Goal: Information Seeking & Learning: Find specific fact

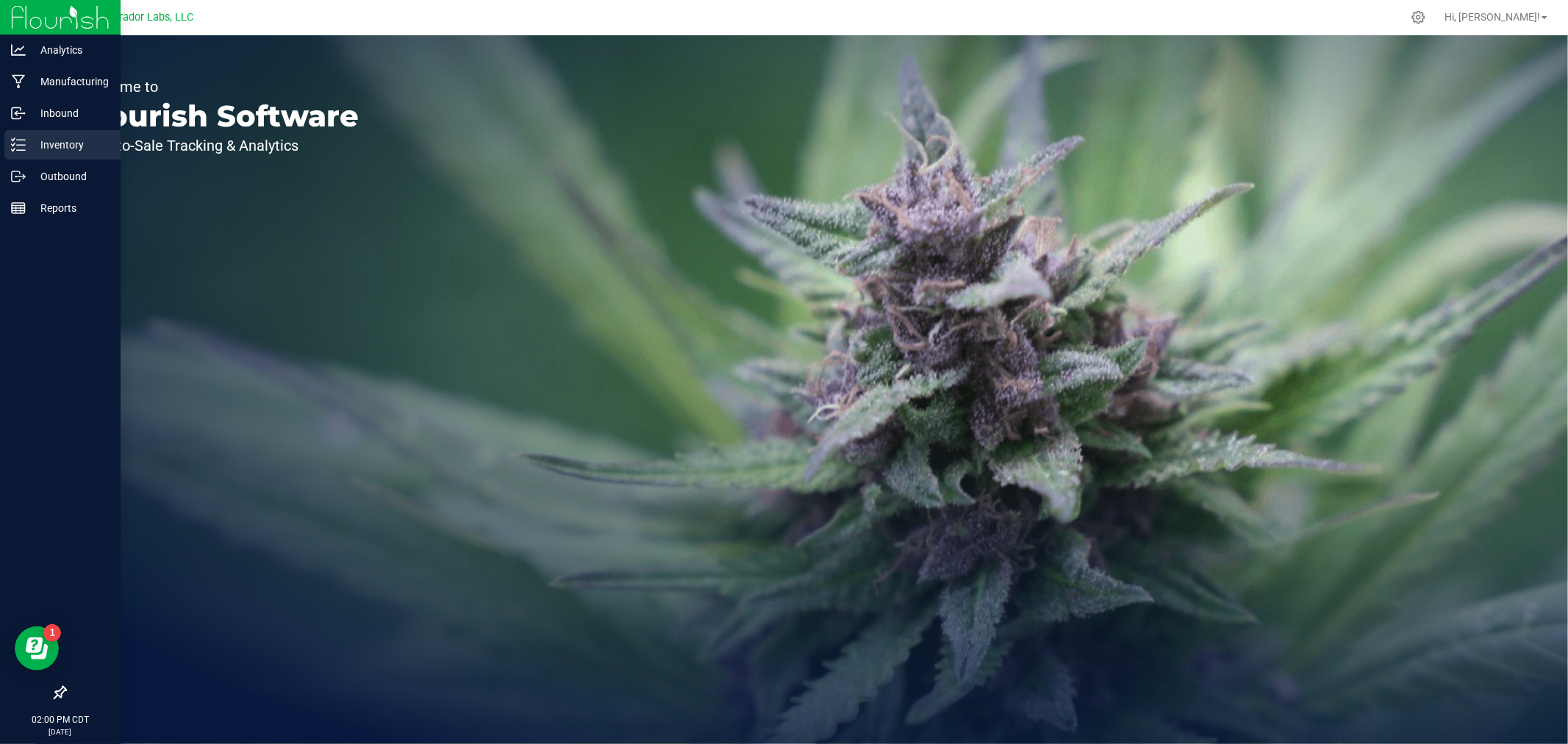
click at [23, 137] on icon at bounding box center [18, 144] width 15 height 15
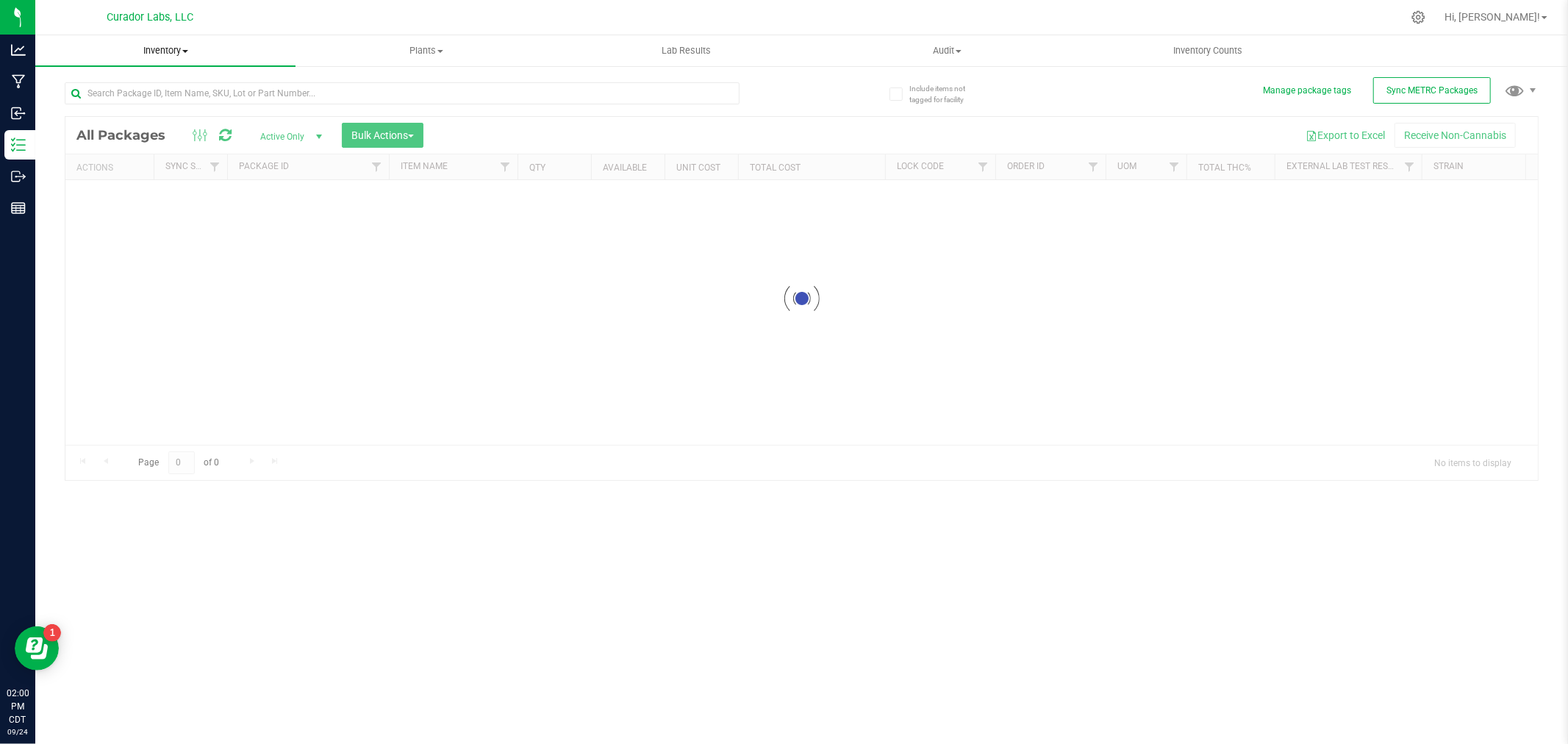
click at [175, 51] on span "Inventory" at bounding box center [165, 50] width 261 height 13
click at [128, 103] on span "All inventory" at bounding box center [85, 106] width 100 height 13
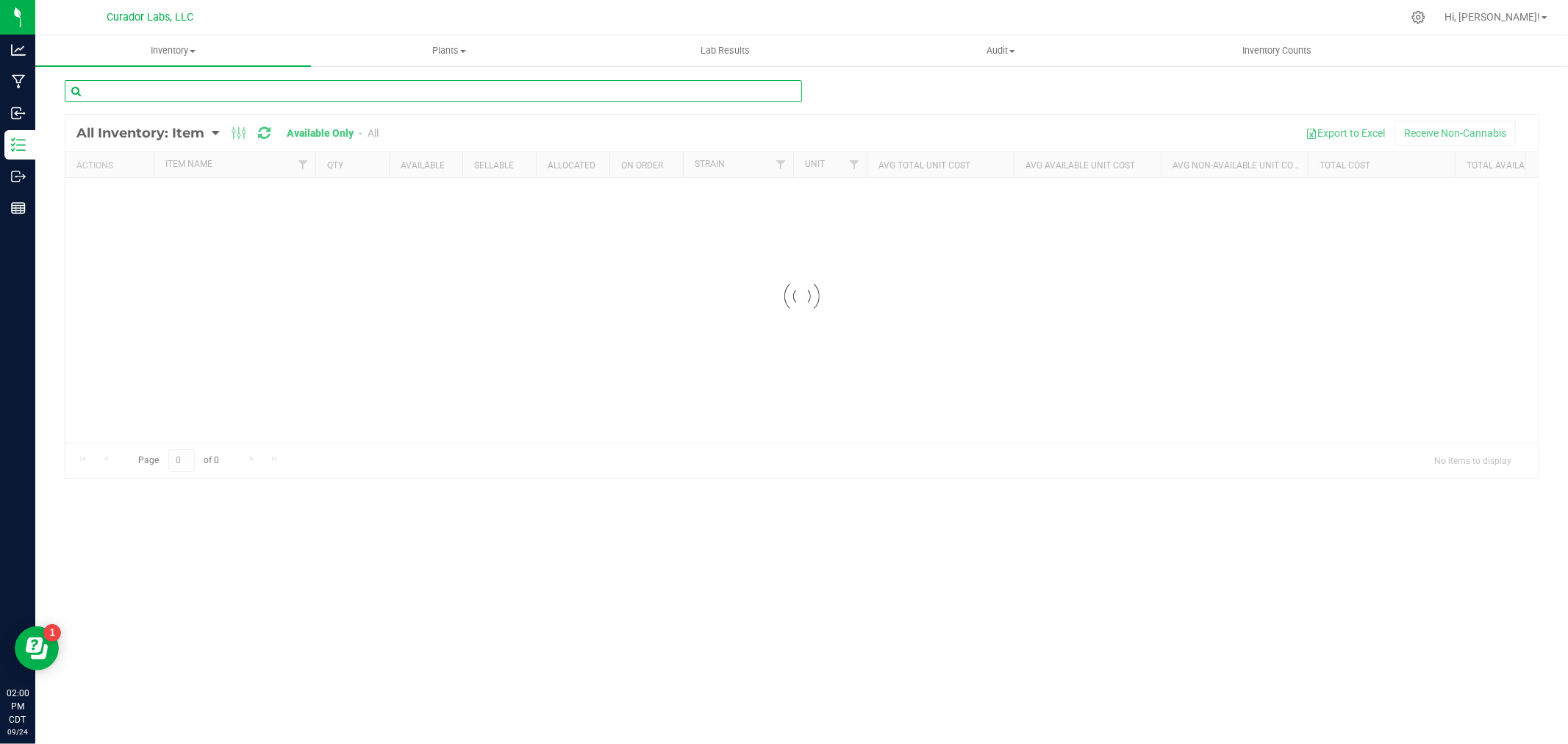
click at [135, 83] on input "text" at bounding box center [433, 91] width 738 height 22
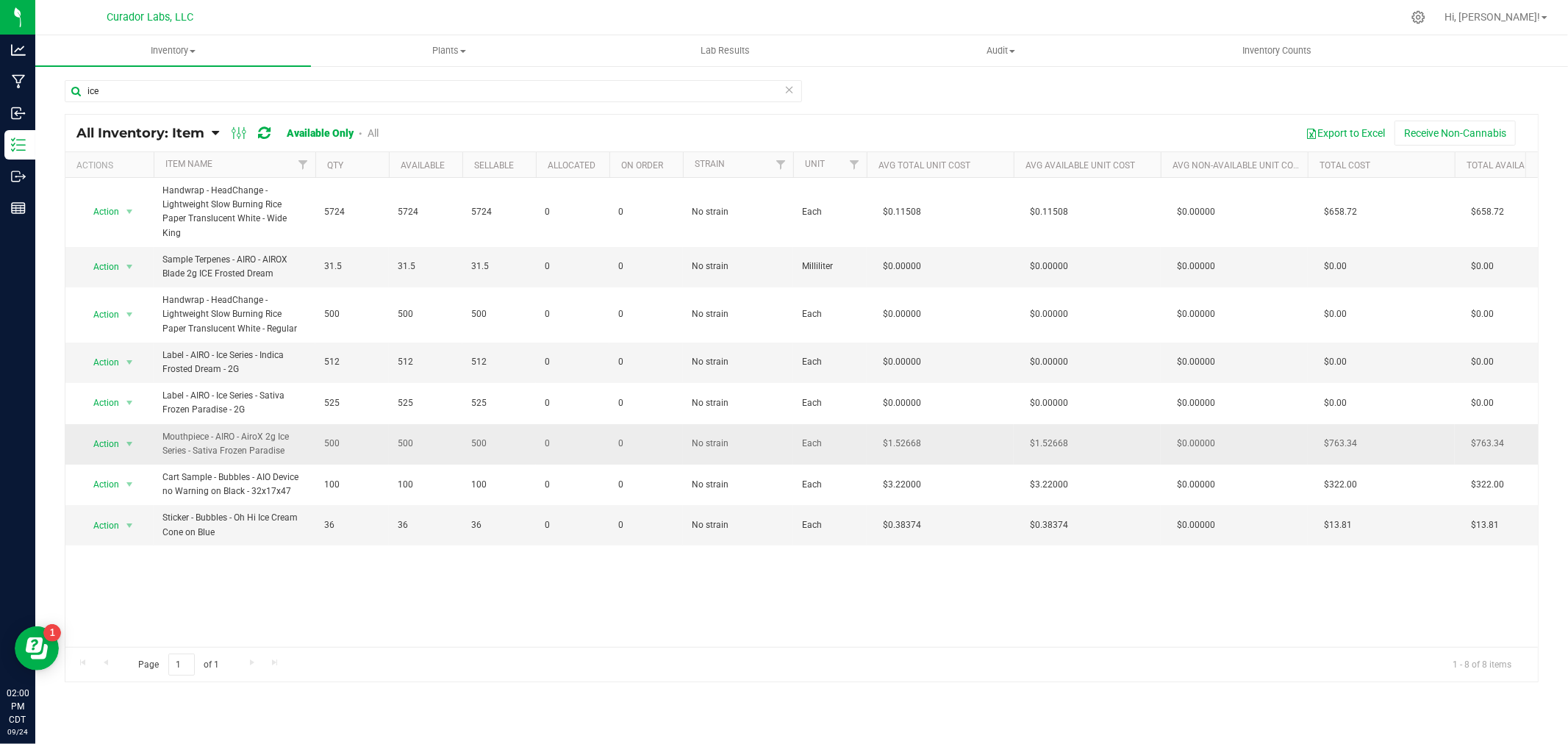
drag, startPoint x: 160, startPoint y: 423, endPoint x: 283, endPoint y: 437, distance: 123.8
click at [283, 437] on td "Mouthpiece - AIRO - AiroX 2g Ice Series - Sativa Frozen Paradise" at bounding box center [234, 444] width 162 height 40
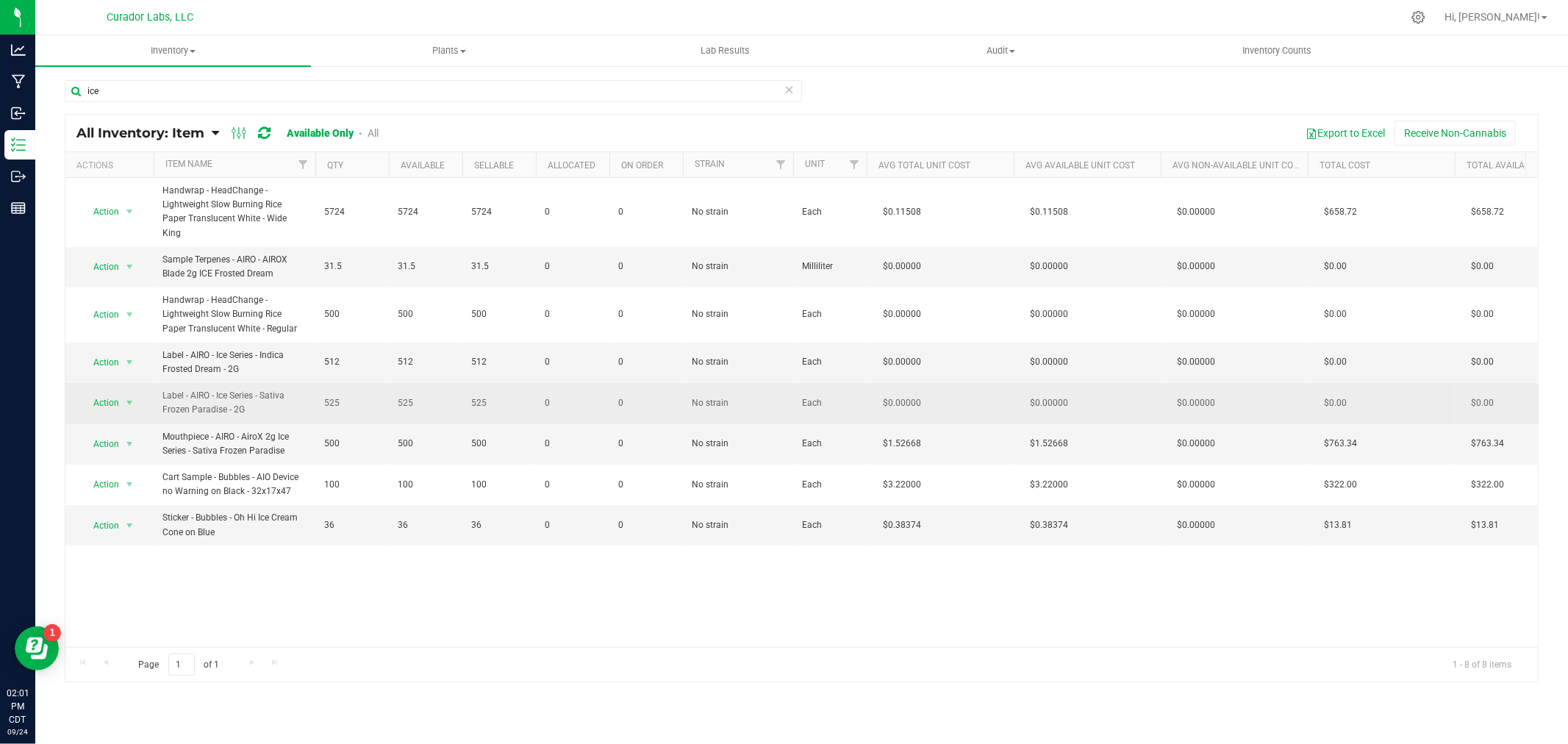
click at [251, 392] on span "Label - AIRO - Ice Series - Sativa Frozen Paradise - 2G" at bounding box center [235, 402] width 144 height 28
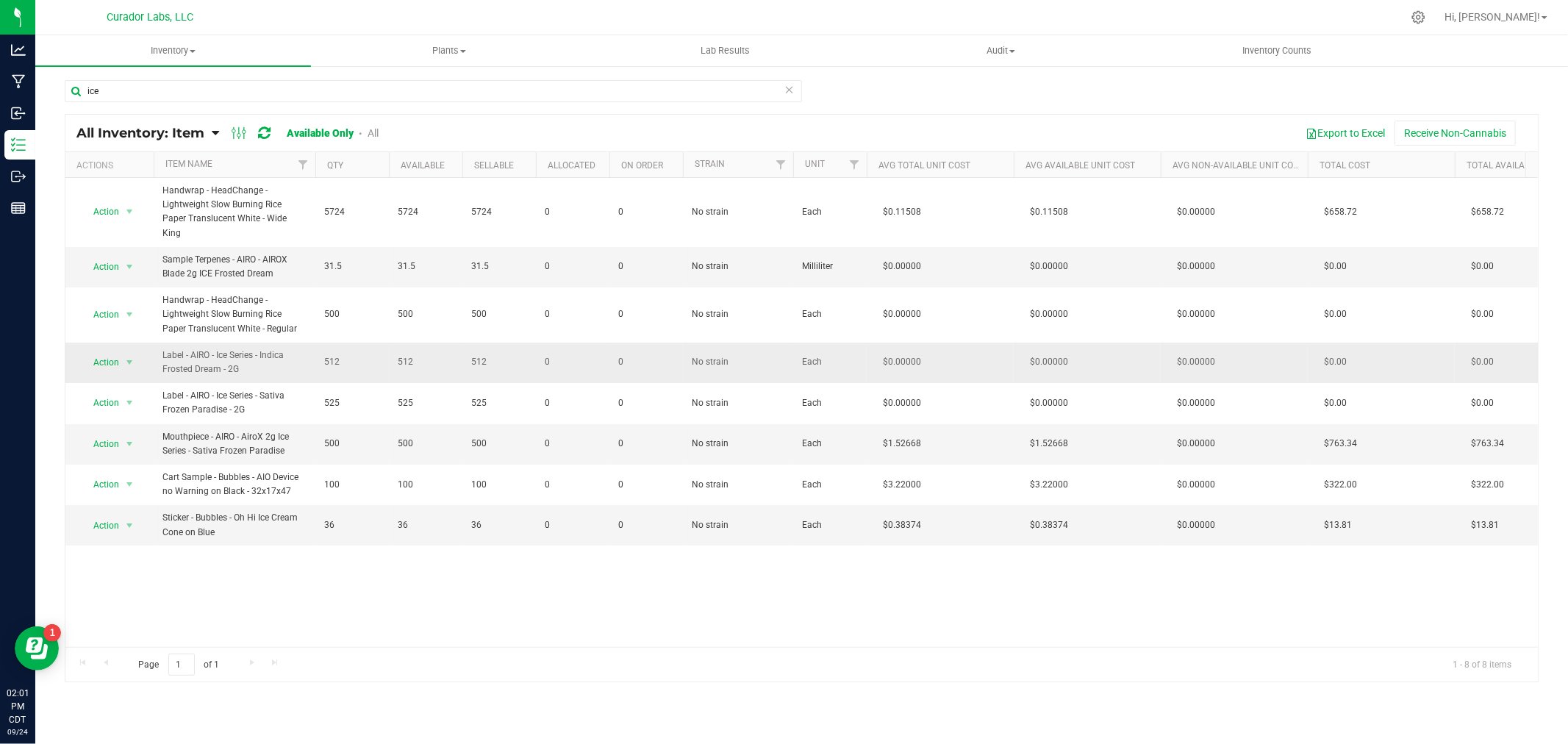
drag, startPoint x: 253, startPoint y: 354, endPoint x: 158, endPoint y: 340, distance: 96.0
click at [158, 343] on td "Label - AIRO - Ice Series - Indica Frosted Dream - 2G" at bounding box center [234, 363] width 162 height 40
drag, startPoint x: 283, startPoint y: 438, endPoint x: 219, endPoint y: 438, distance: 64.0
click at [219, 438] on span "Mouthpiece - AIRO - AiroX 2g Ice Series - Sativa Frozen Paradise" at bounding box center [235, 443] width 144 height 28
copy span "Frozen Paradise"
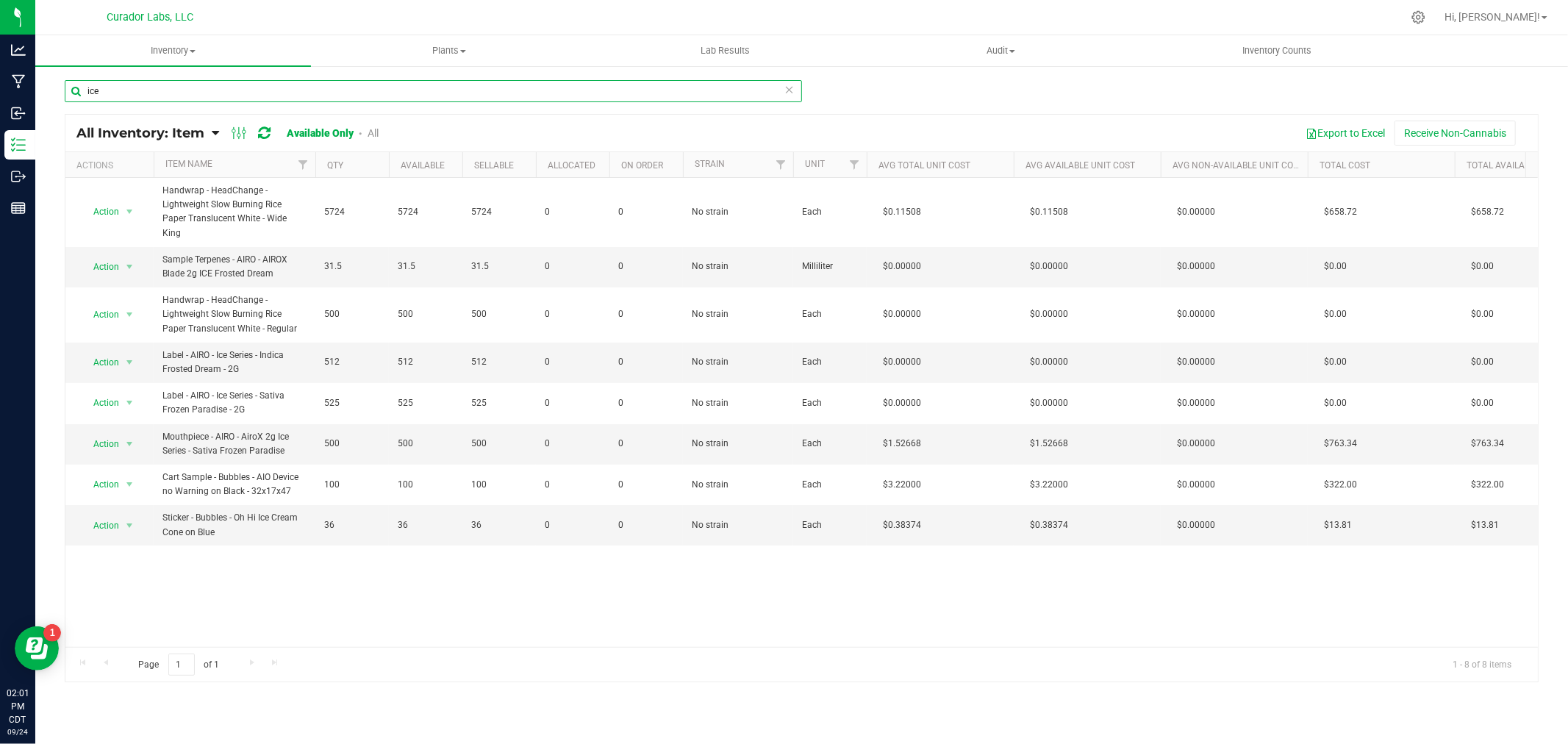
click at [123, 90] on input "ice" at bounding box center [433, 91] width 738 height 22
paste input "Frozen [PERSON_NAME]"
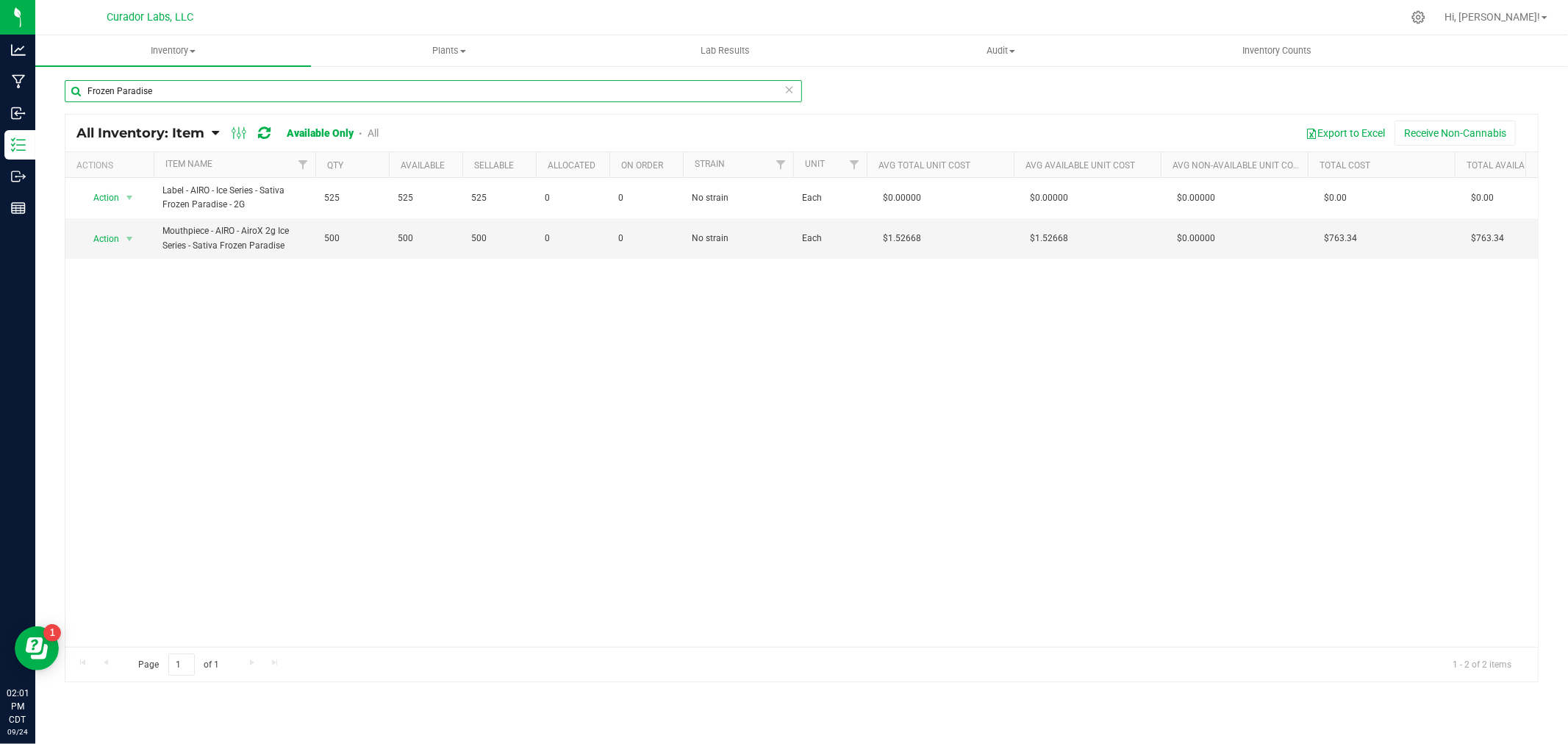
type input "Frozen Paradise"
click at [192, 133] on span "All Inventory: Item" at bounding box center [141, 133] width 128 height 16
click at [108, 292] on span "All Packages" at bounding box center [118, 290] width 63 height 13
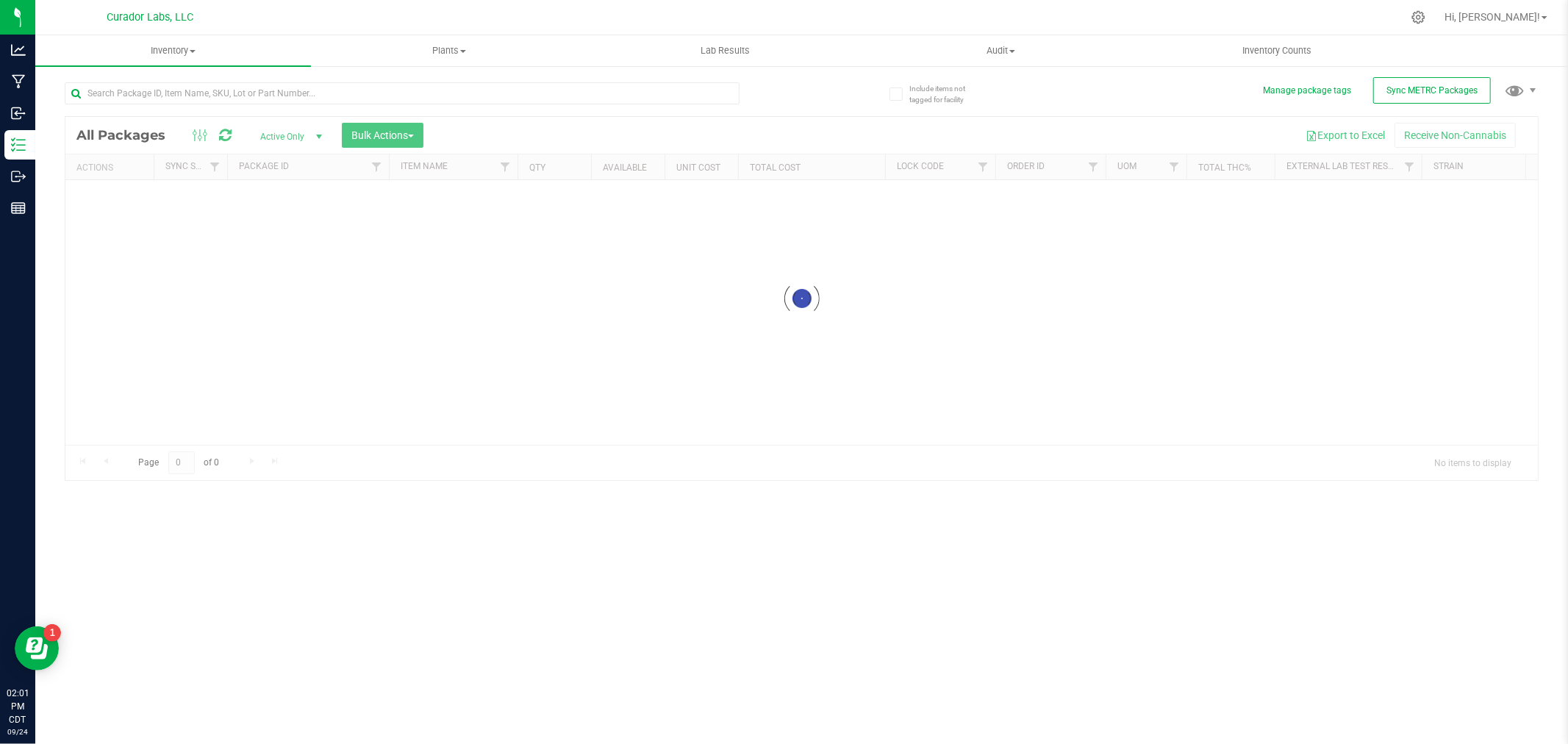
click at [215, 80] on div at bounding box center [433, 92] width 738 height 47
click at [211, 92] on input "text" at bounding box center [402, 93] width 675 height 22
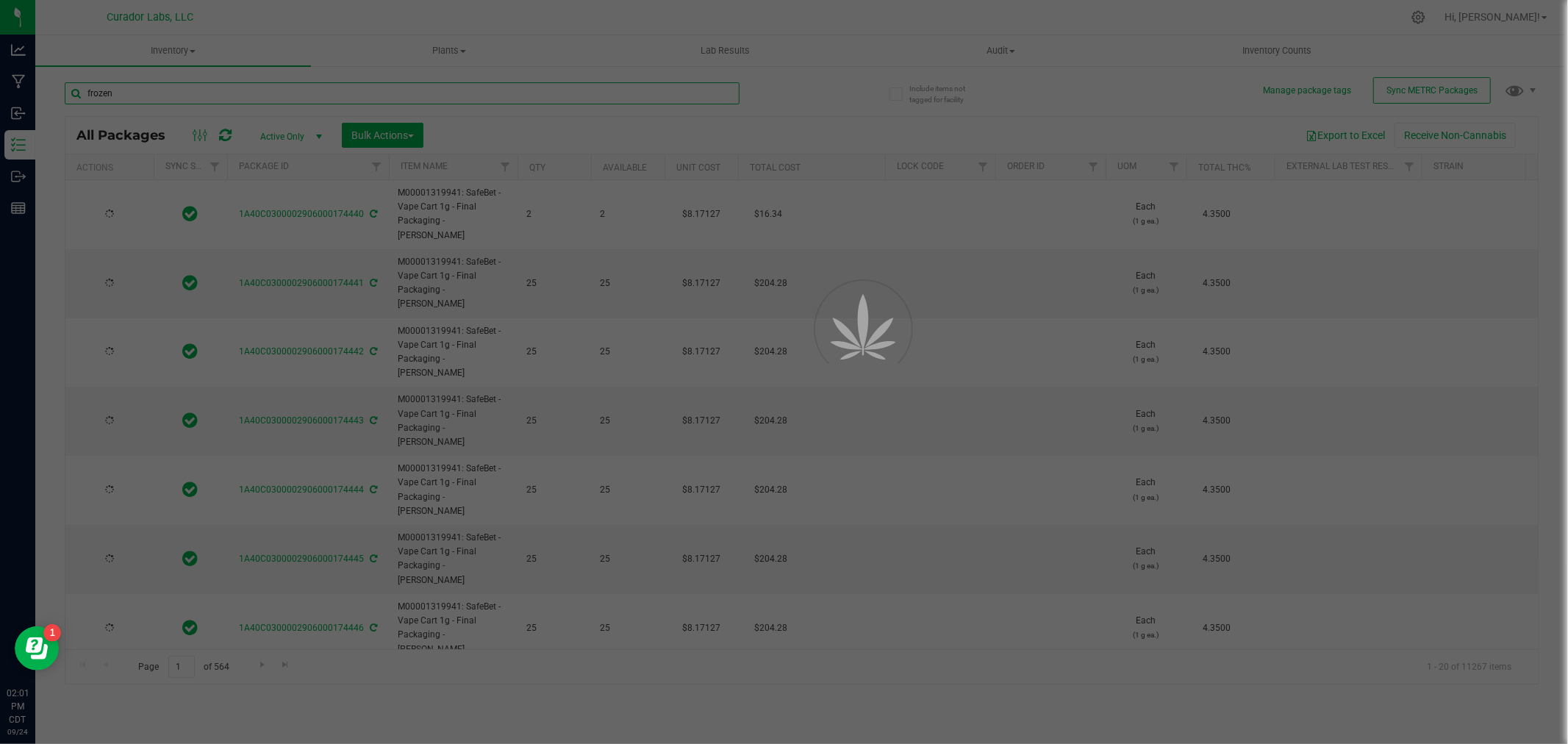
type input "frozen"
type input "[DATE]"
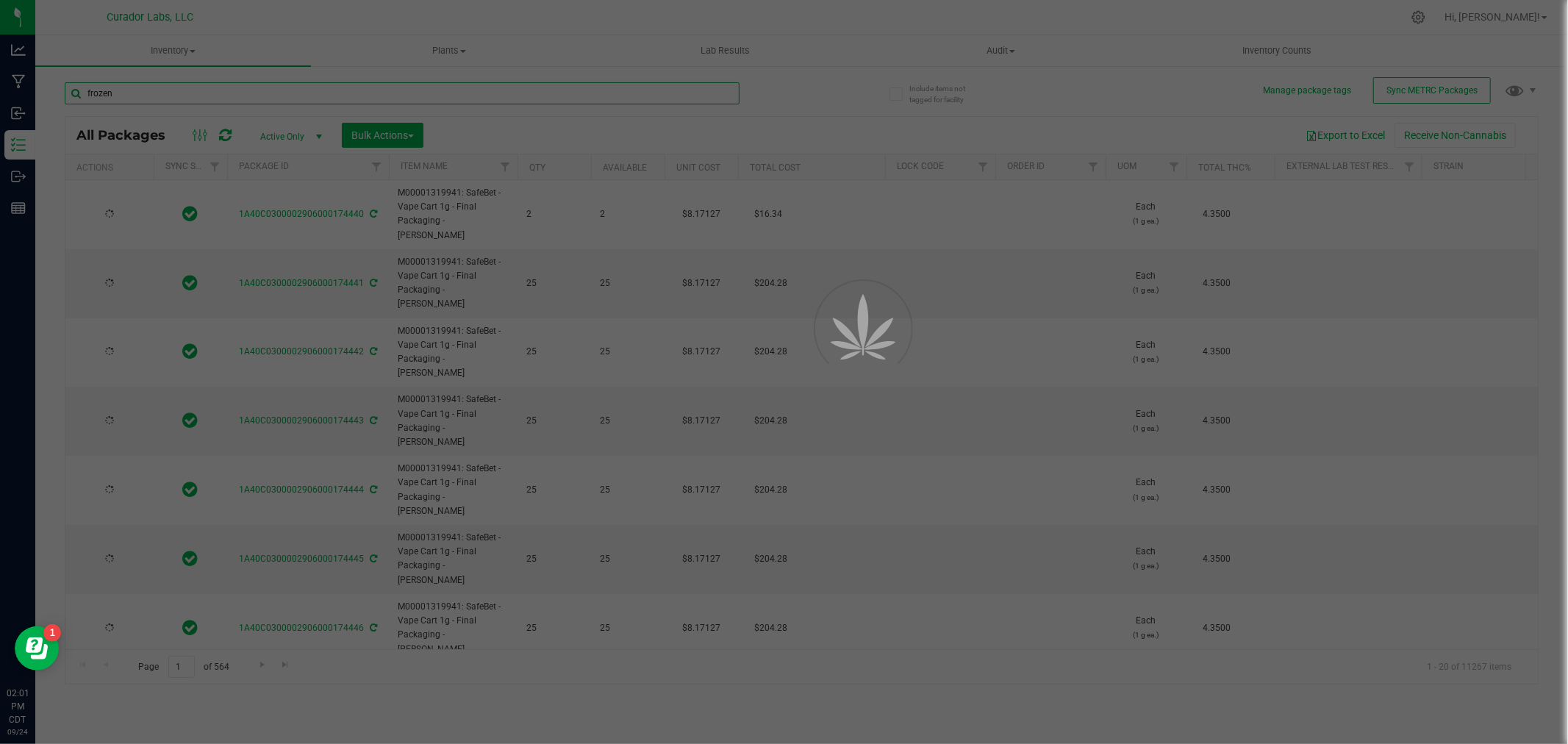
type input "[DATE]"
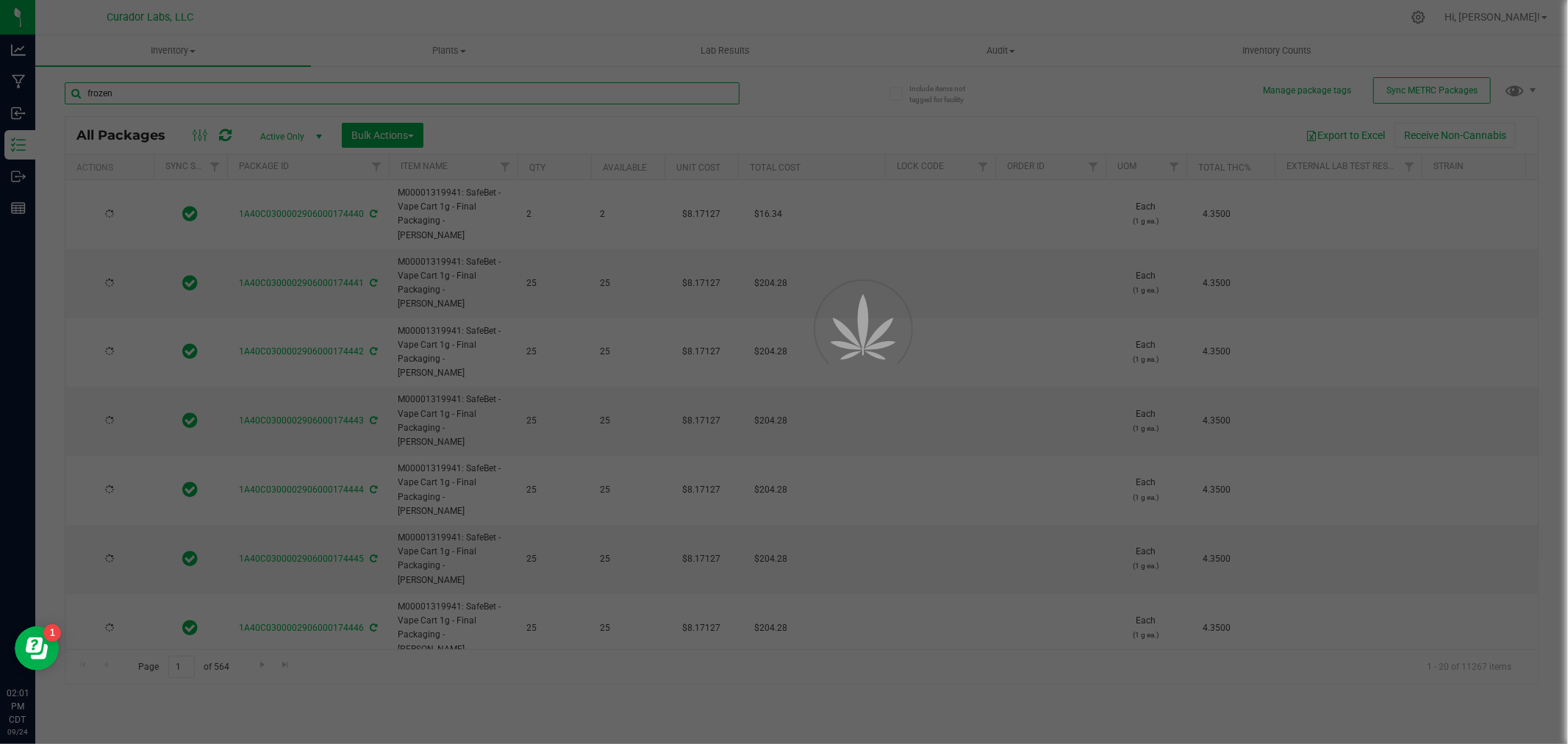
type input "[DATE]"
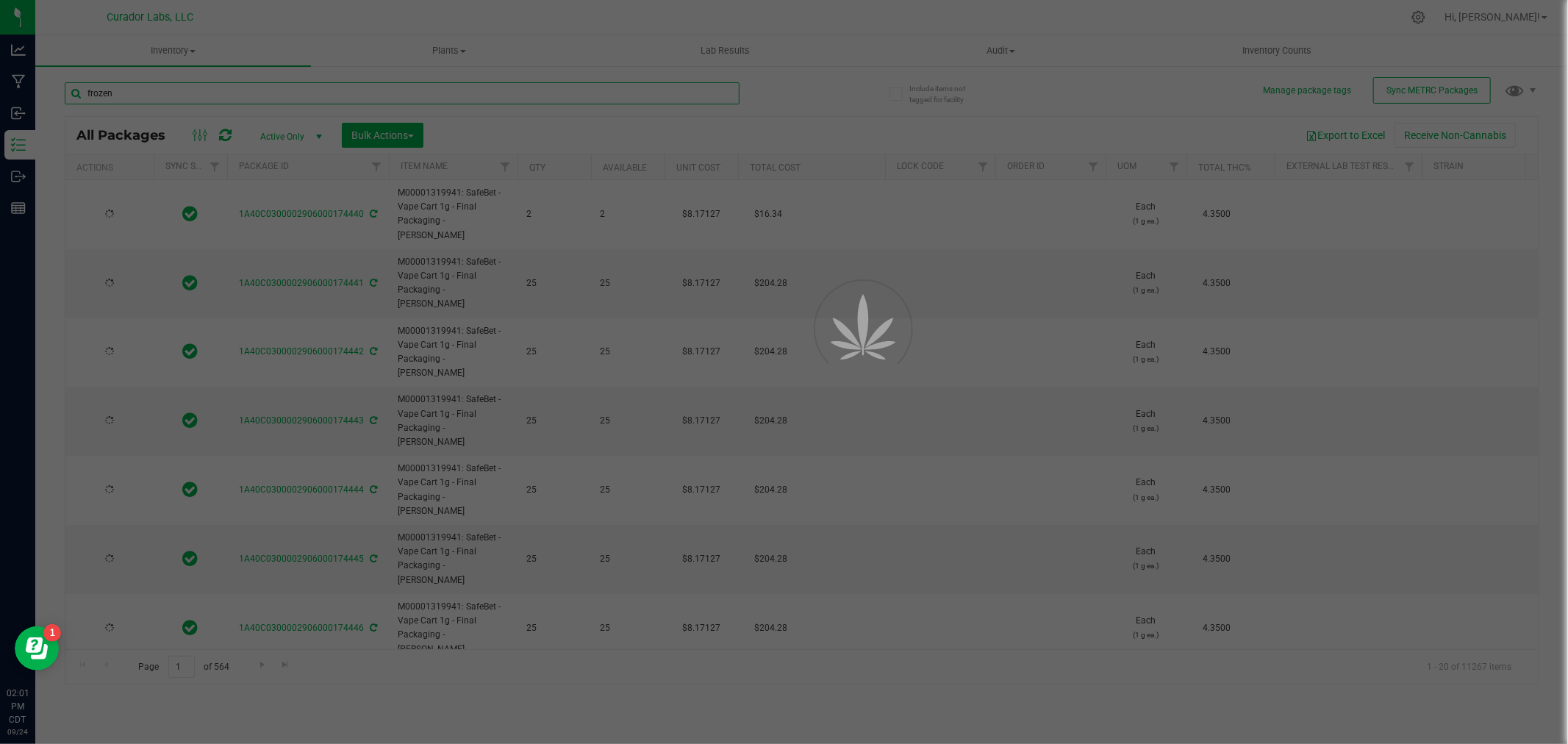
type input "[DATE]"
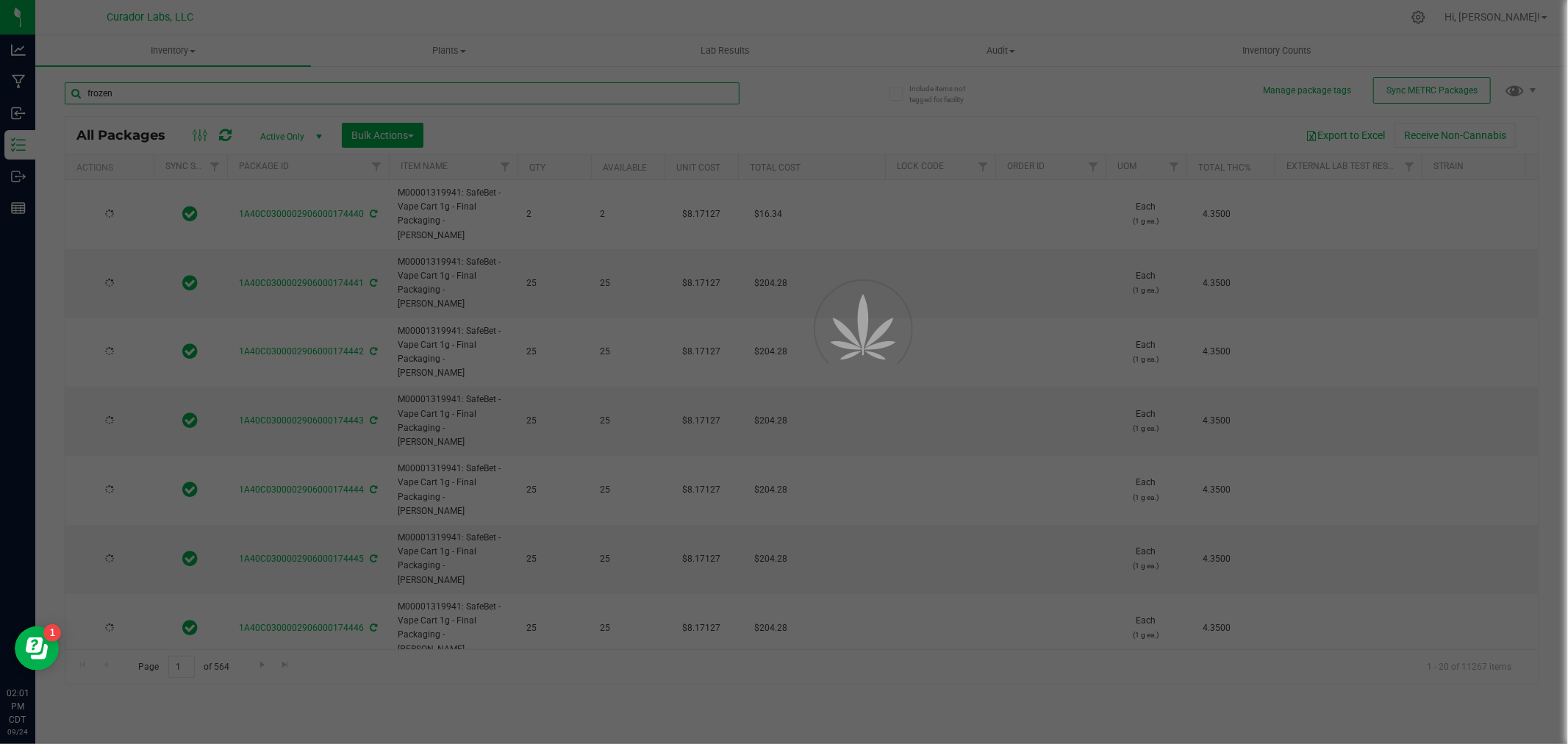
type input "[DATE]"
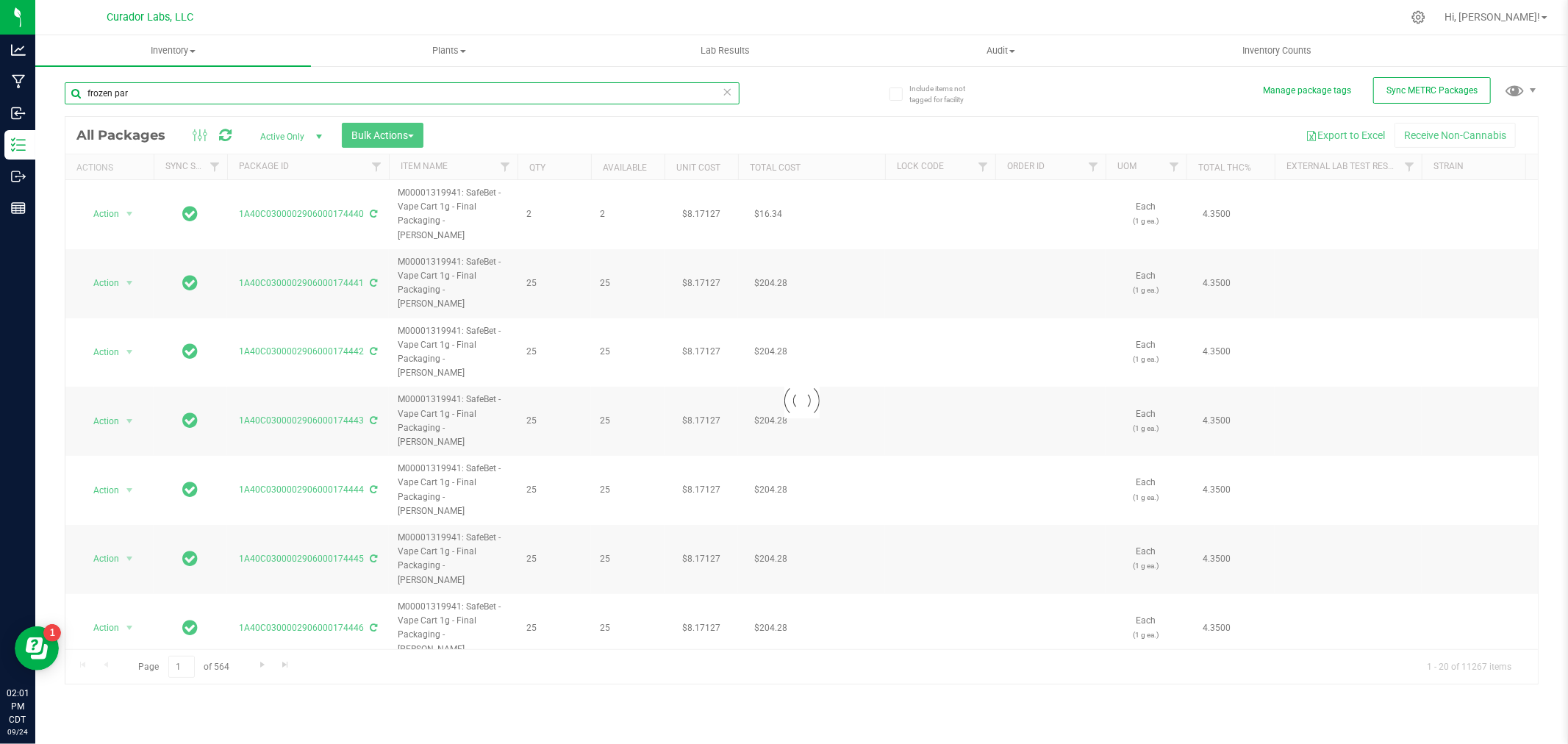
type input "frozen par"
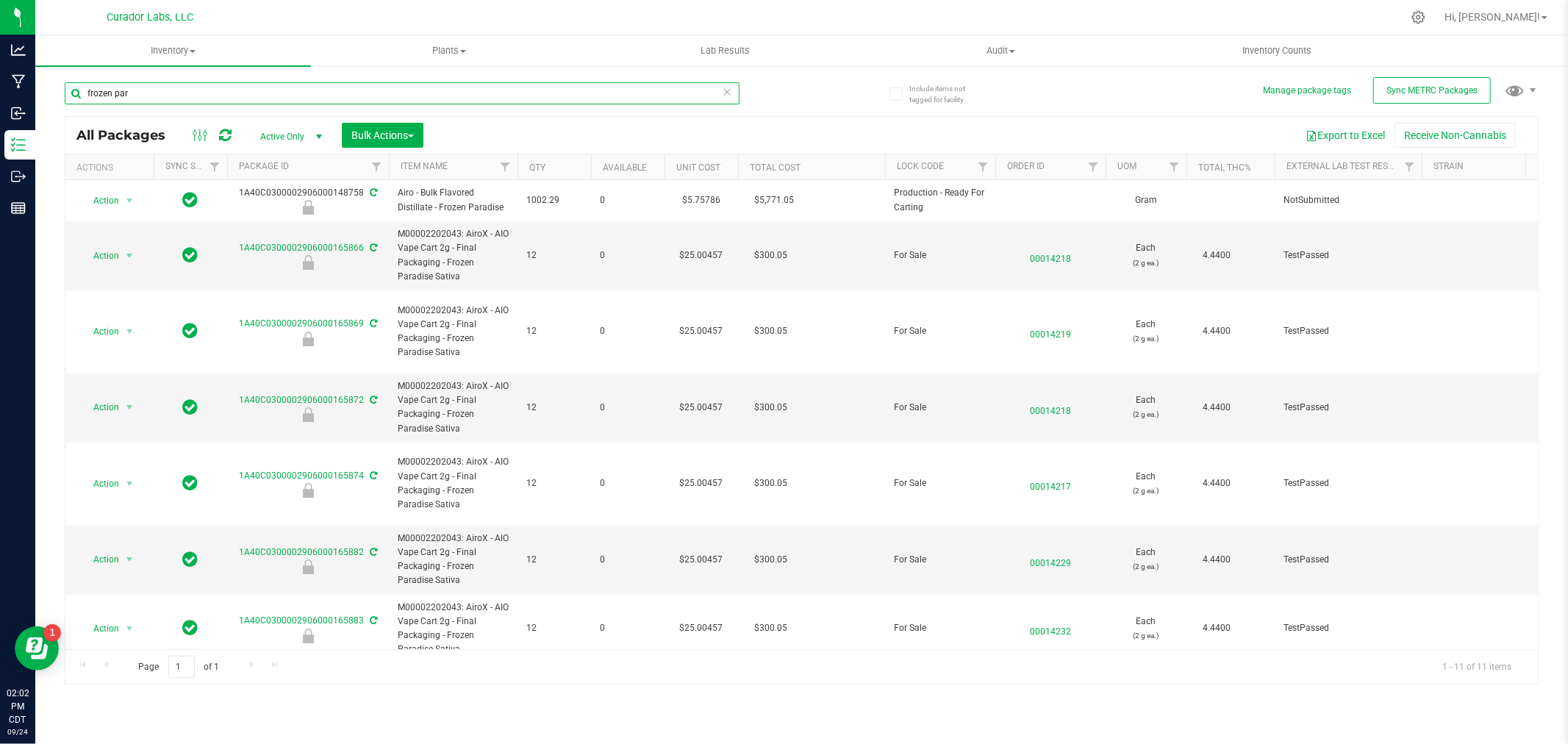
click at [151, 96] on input "frozen par" at bounding box center [402, 93] width 675 height 22
click at [148, 130] on span "All Packages" at bounding box center [128, 135] width 103 height 16
click at [160, 46] on span "Inventory" at bounding box center [174, 50] width 276 height 13
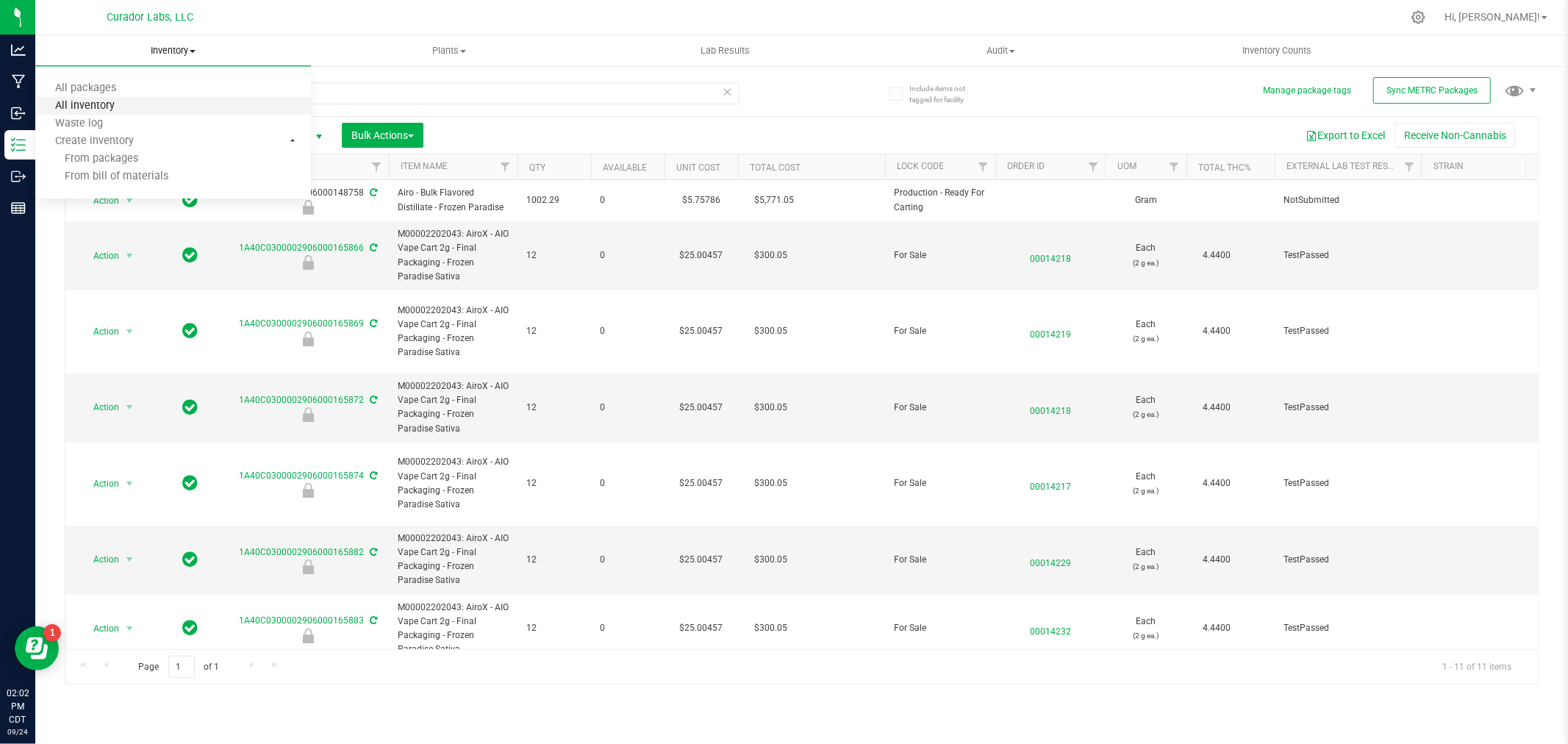
click at [108, 103] on span "All inventory" at bounding box center [85, 106] width 100 height 13
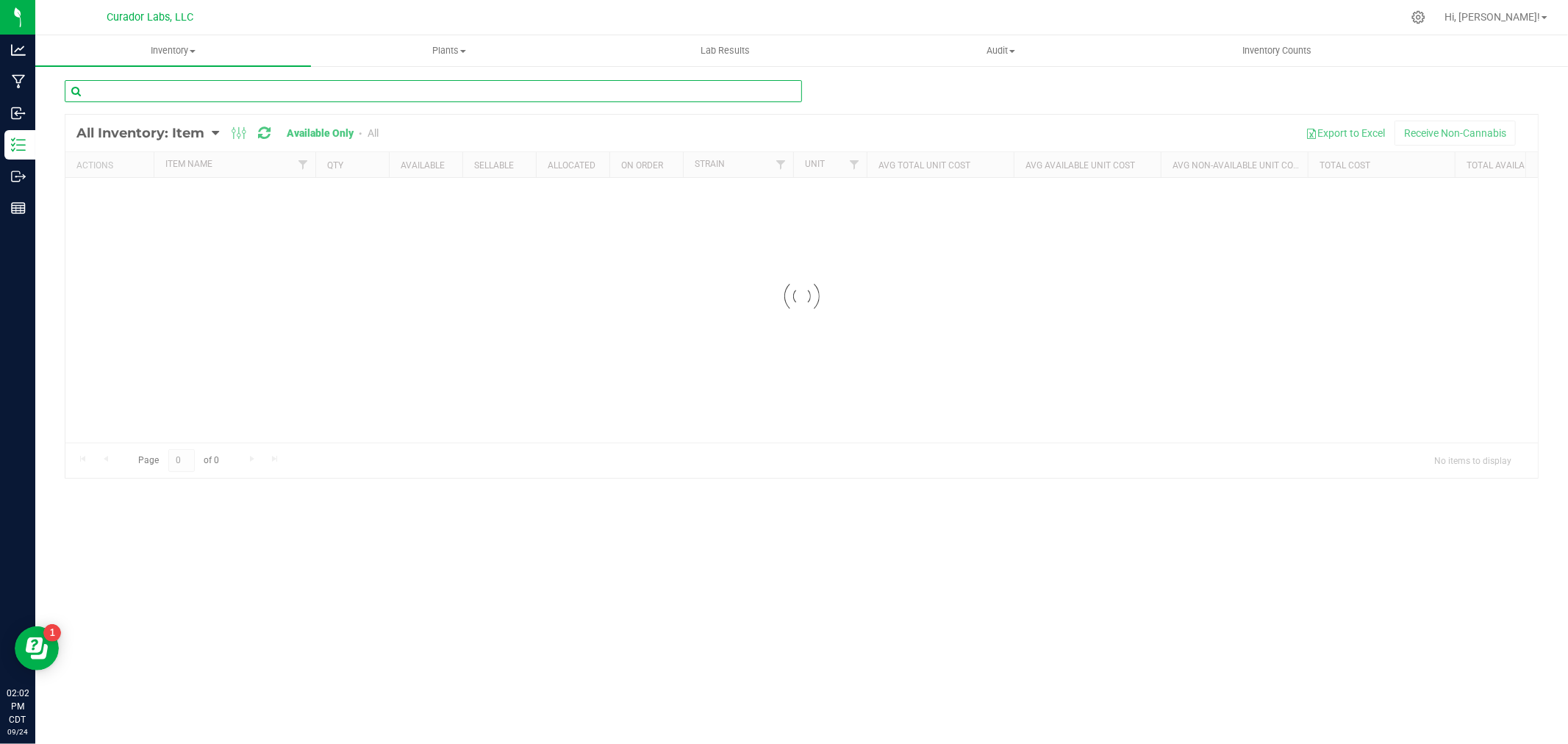
click at [158, 80] on input "text" at bounding box center [433, 91] width 738 height 22
type input "c"
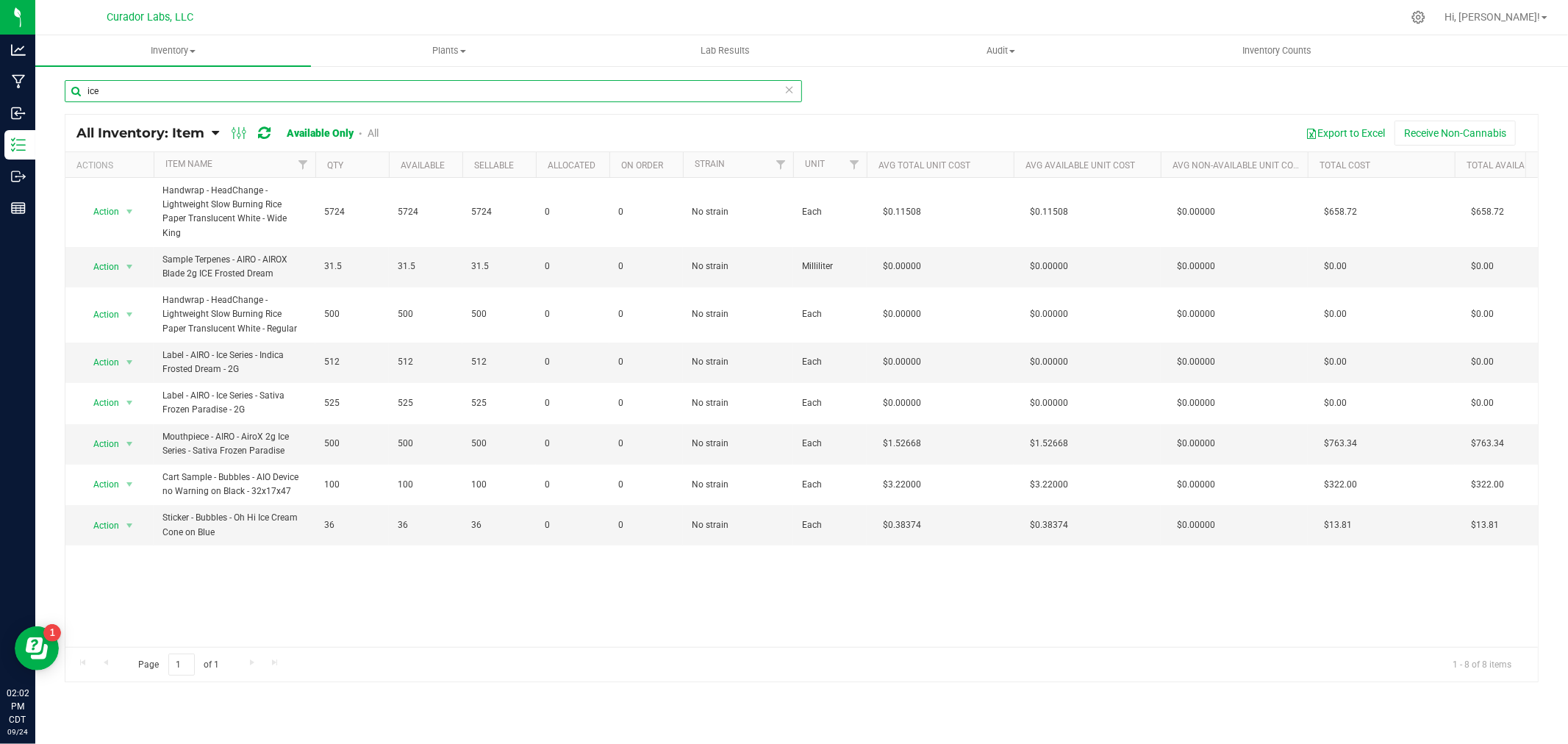
click at [111, 90] on input "ice" at bounding box center [433, 91] width 738 height 22
type input "frost"
click at [167, 39] on uib-tab-heading "Inventory All packages All inventory Waste log Create inventory" at bounding box center [174, 51] width 276 height 31
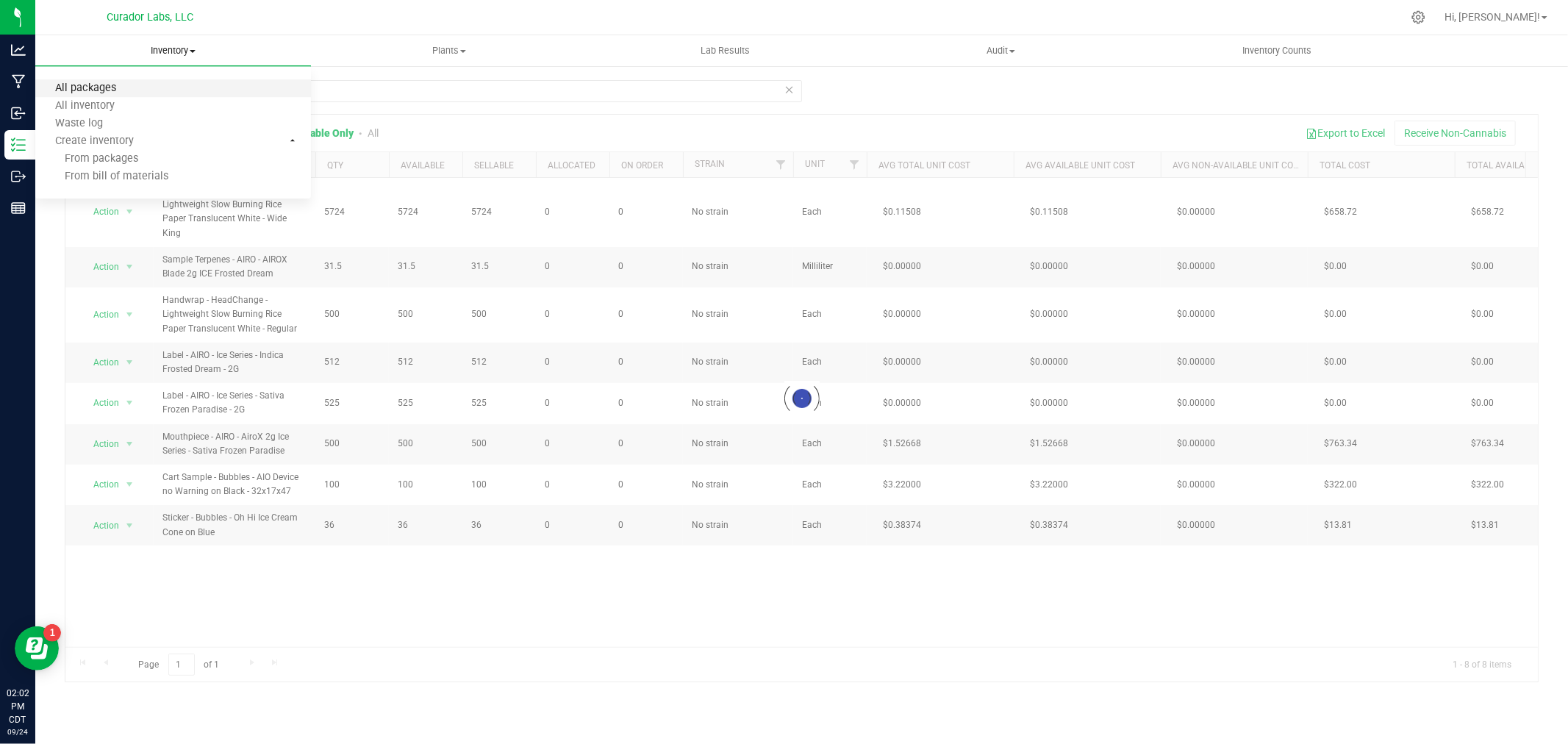
click at [103, 90] on span "All packages" at bounding box center [86, 89] width 101 height 13
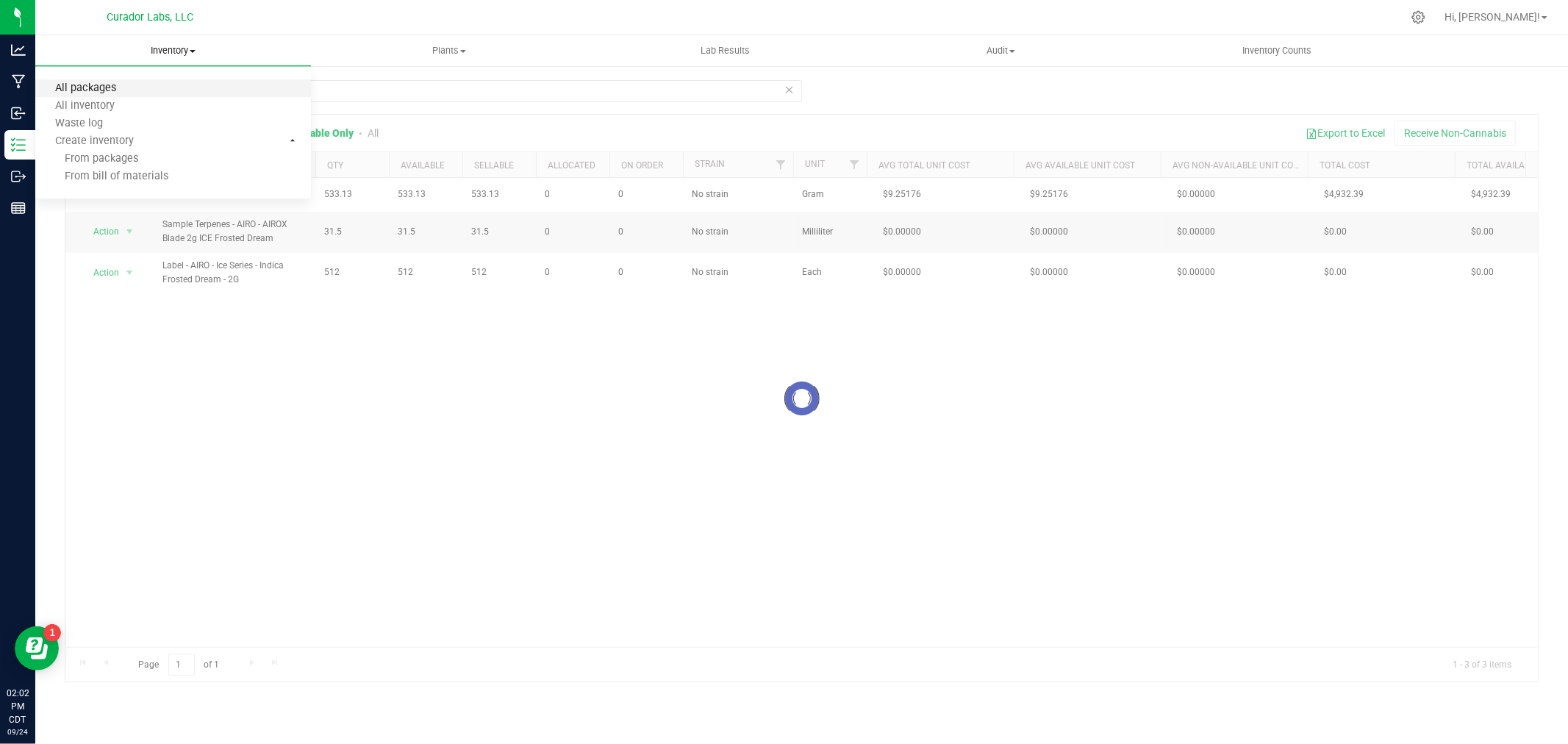
click at [103, 90] on span "All packages" at bounding box center [86, 89] width 101 height 13
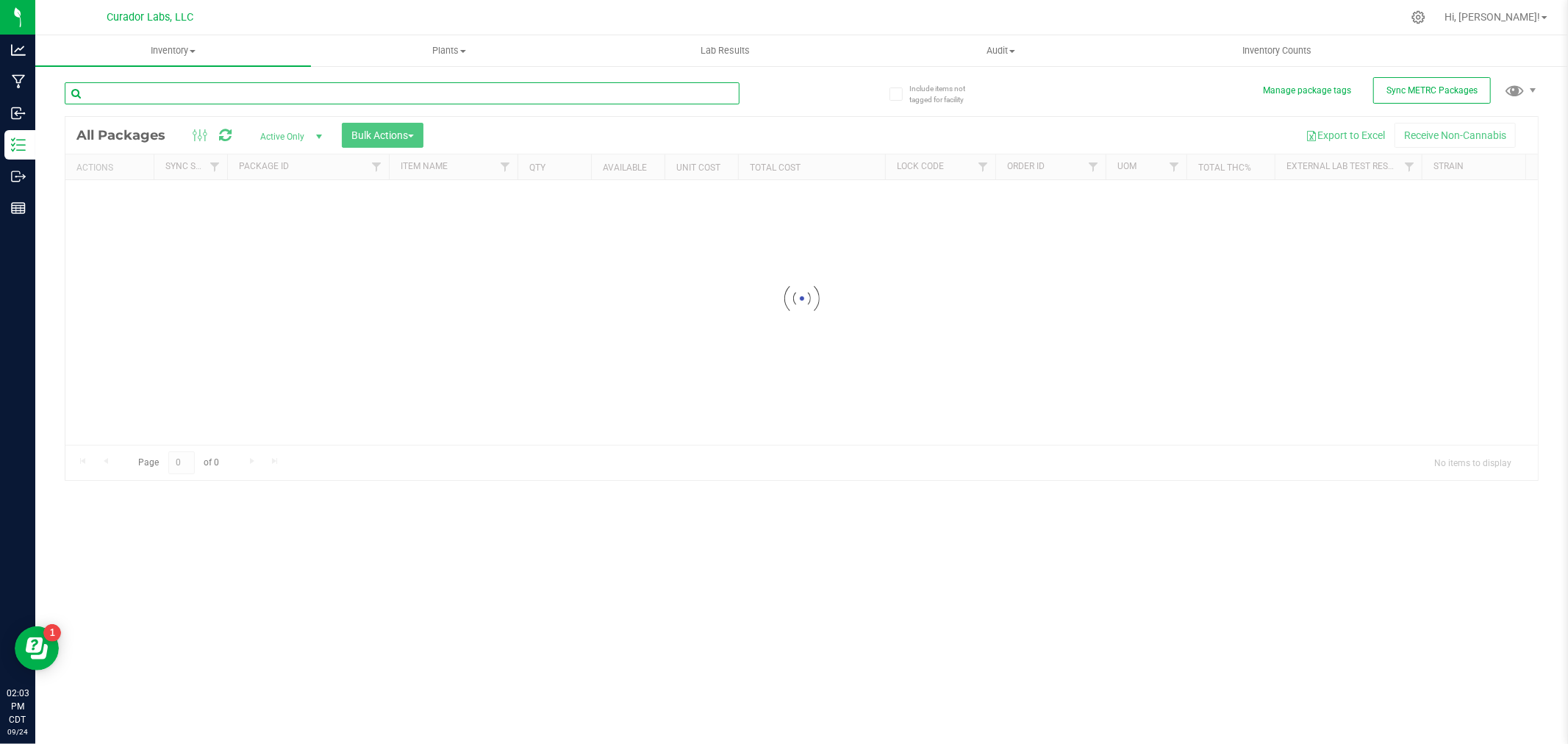
click at [123, 89] on input "text" at bounding box center [402, 93] width 675 height 22
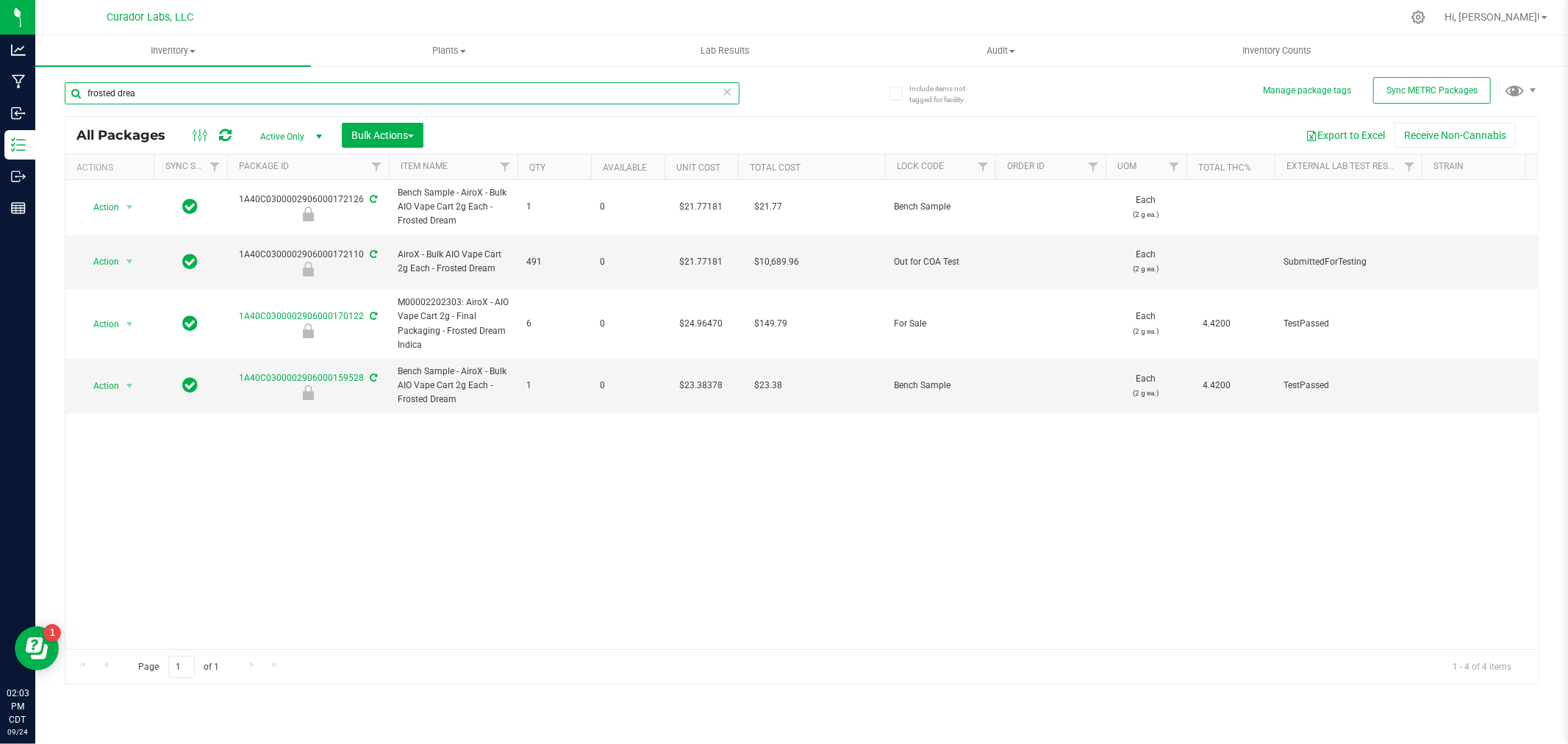
click at [272, 90] on input "frosted drea" at bounding box center [402, 93] width 675 height 22
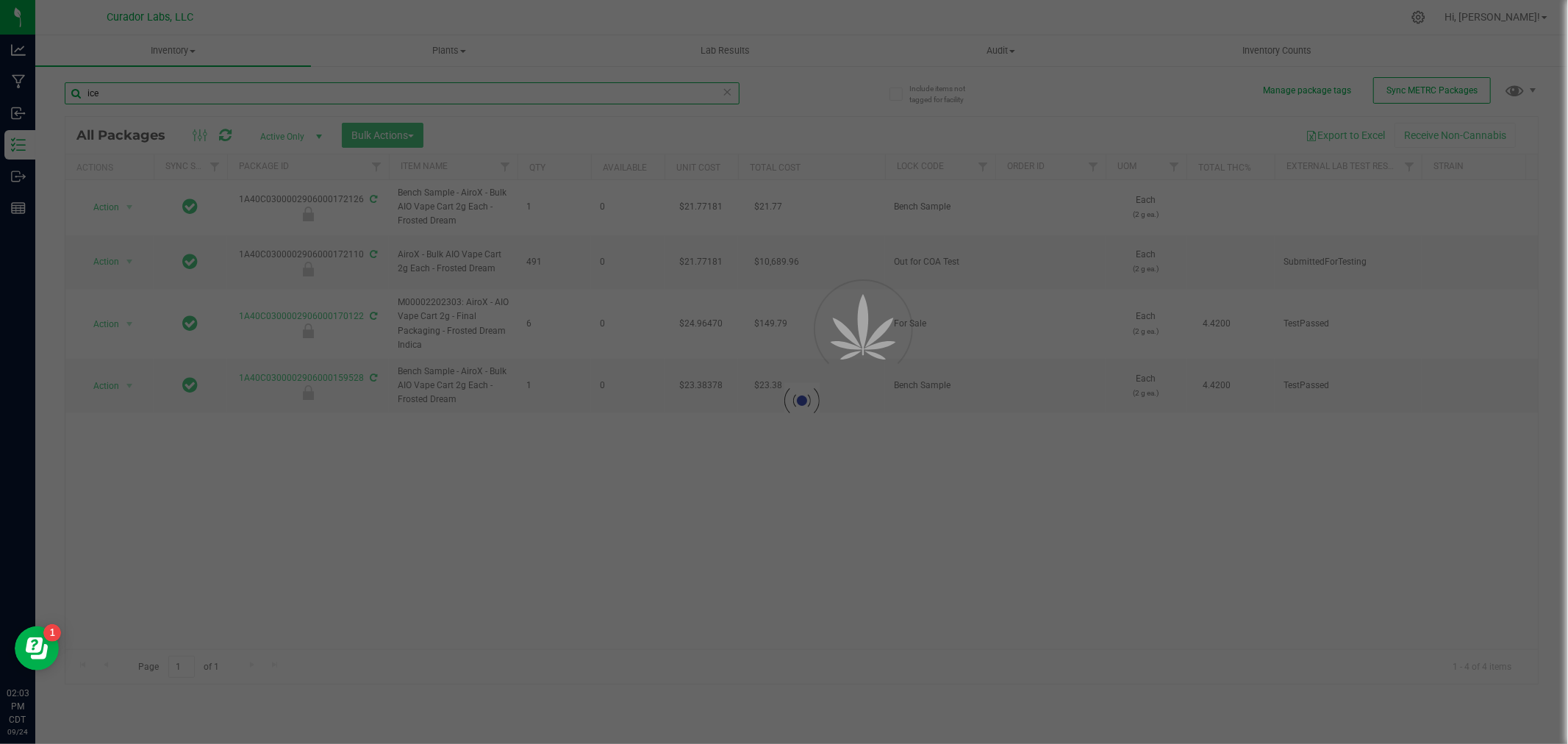
type input "ice"
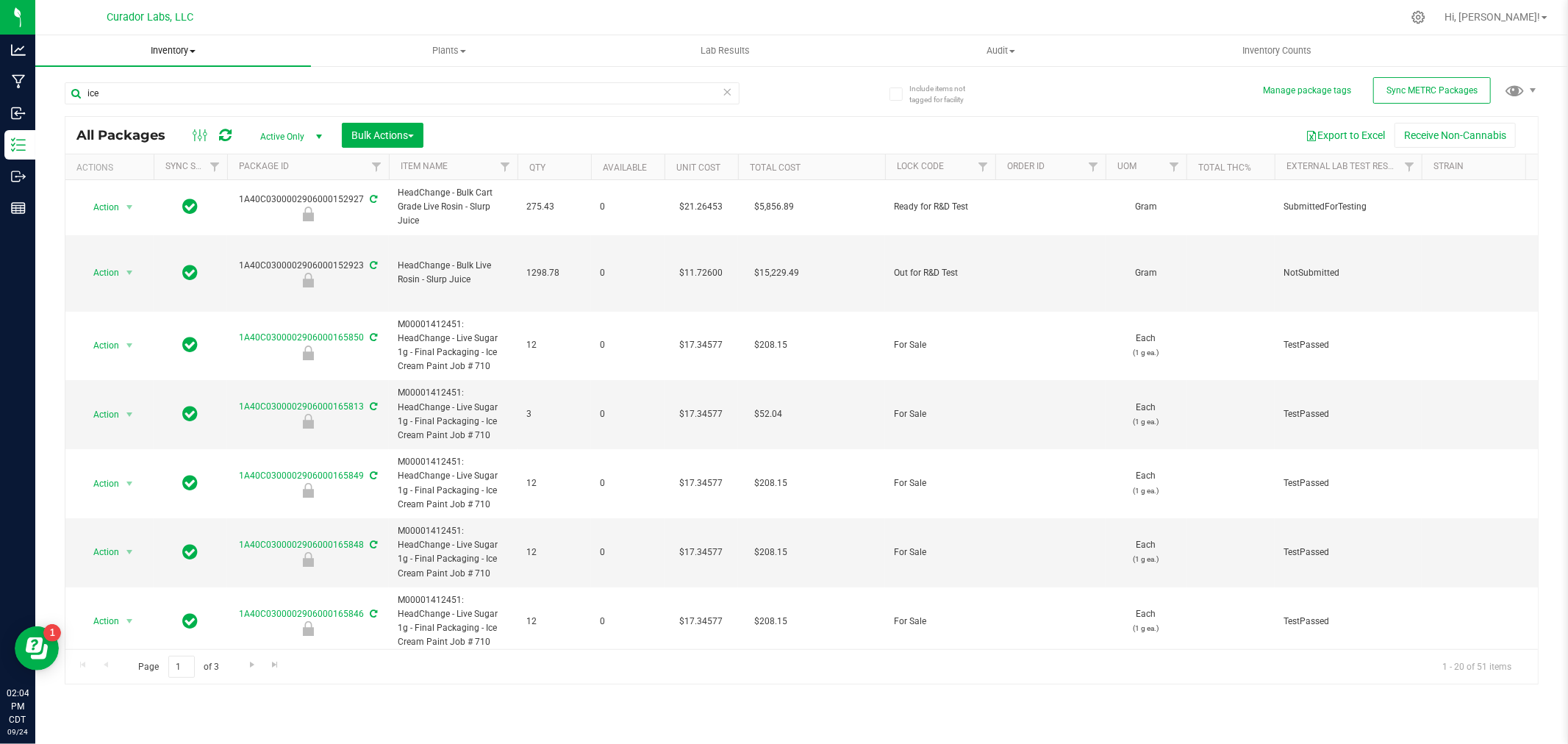
click at [176, 50] on span "Inventory" at bounding box center [174, 50] width 276 height 13
click at [116, 104] on span "All inventory" at bounding box center [85, 106] width 100 height 13
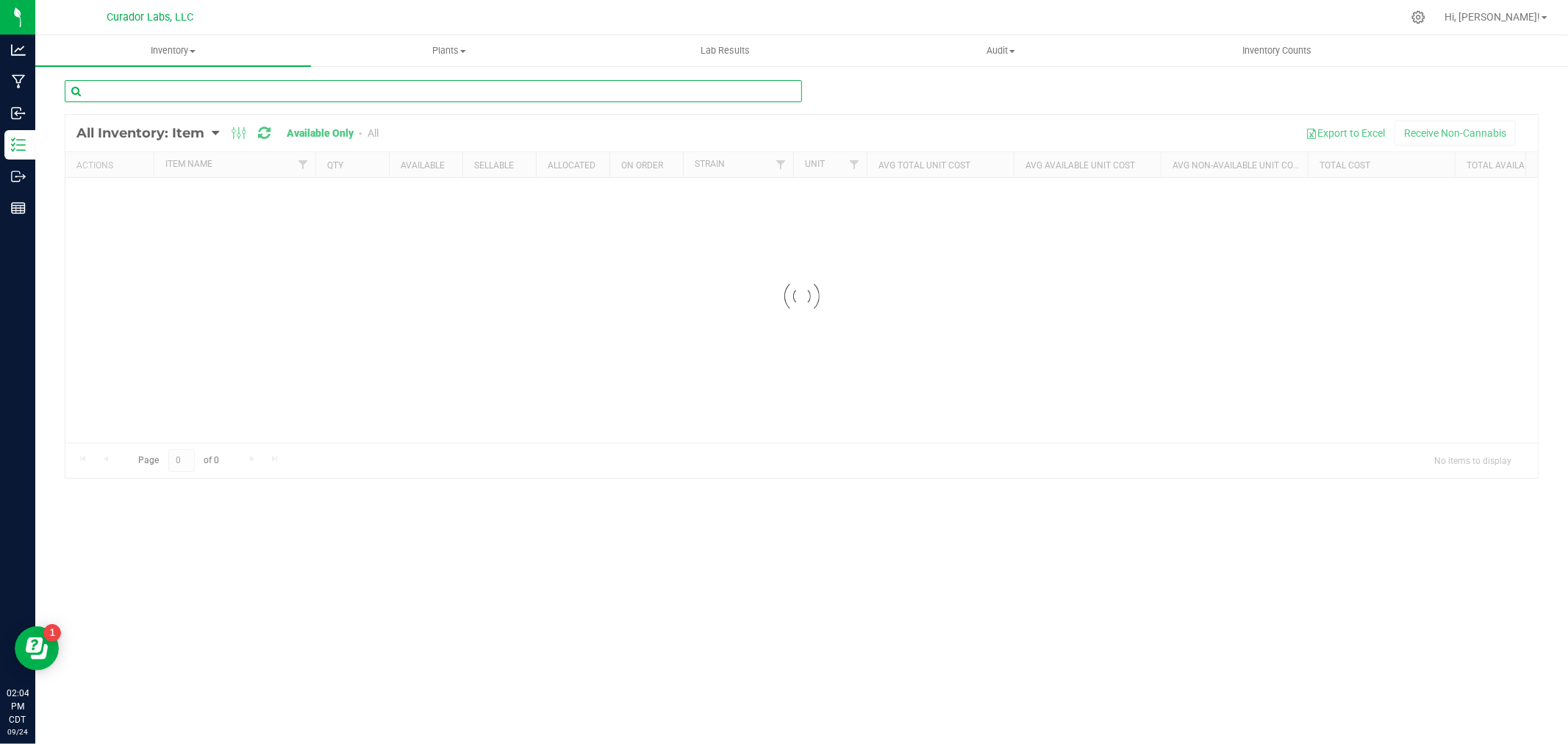
click at [121, 98] on input "text" at bounding box center [433, 91] width 738 height 22
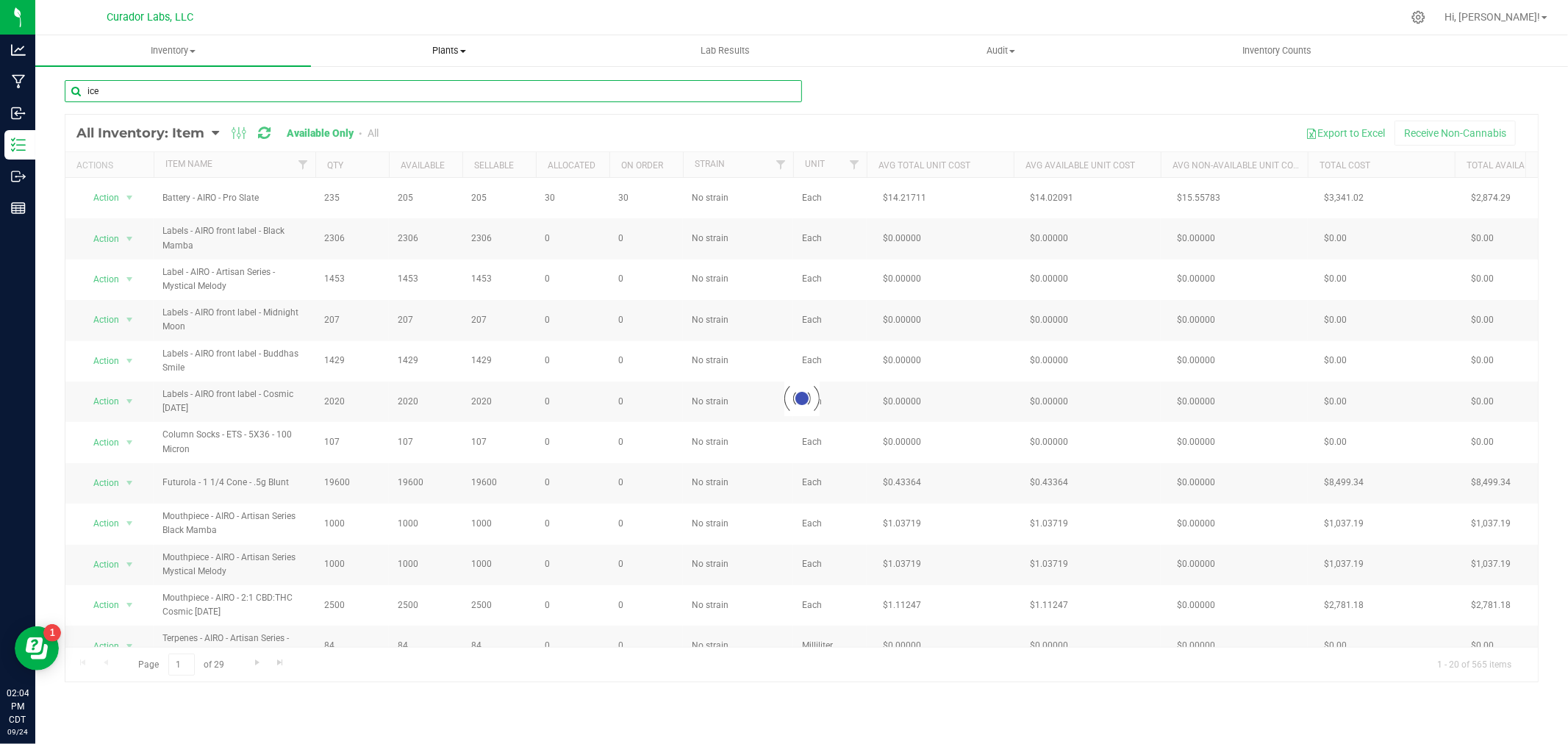
type input "ice"
click at [181, 89] on input "ice" at bounding box center [433, 91] width 738 height 22
